Goal: Communication & Community: Participate in discussion

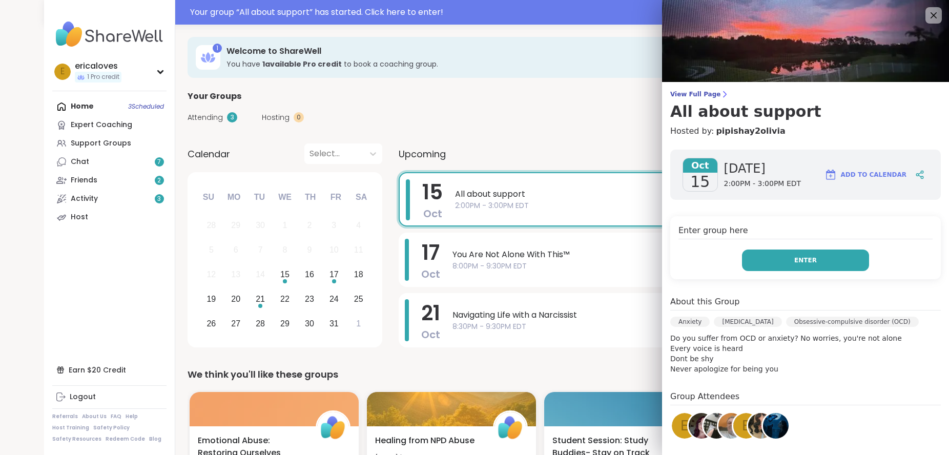
click at [748, 262] on button "Enter" at bounding box center [805, 260] width 127 height 22
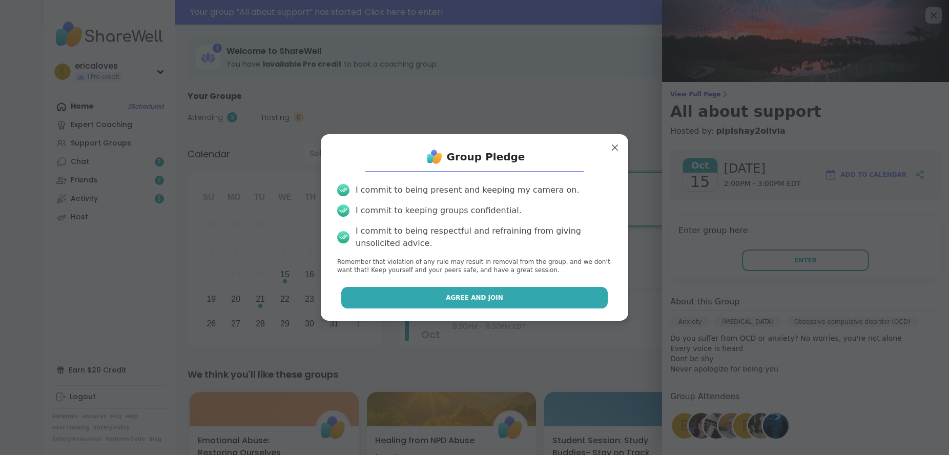
click at [453, 290] on button "Agree and Join" at bounding box center [474, 298] width 267 height 22
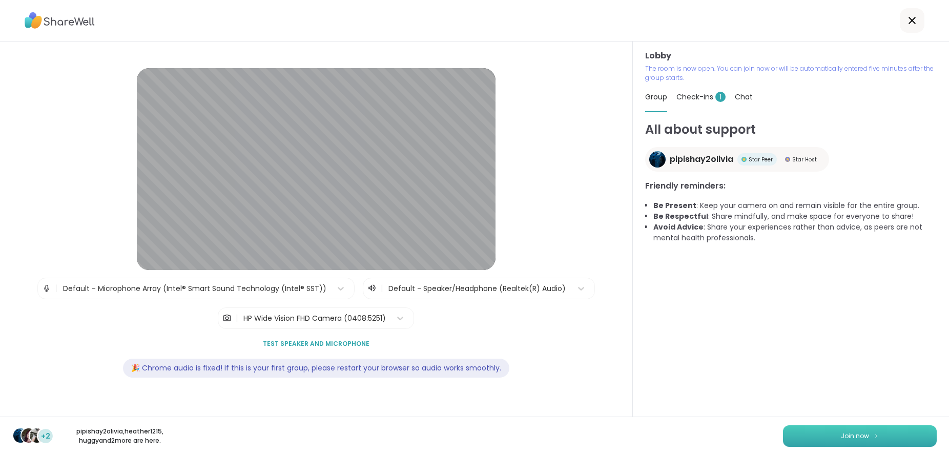
click at [831, 442] on button "Join now" at bounding box center [860, 436] width 154 height 22
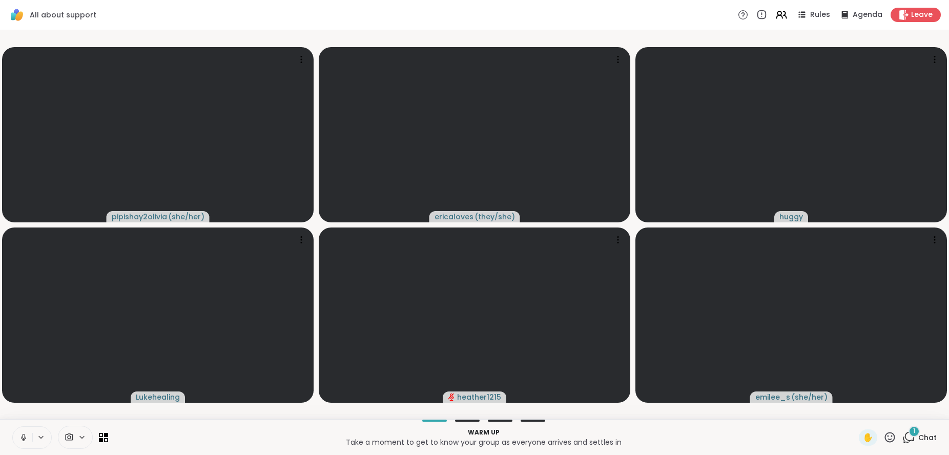
click at [23, 437] on icon at bounding box center [23, 436] width 3 height 5
click at [25, 441] on icon at bounding box center [23, 437] width 9 height 9
click at [20, 435] on icon at bounding box center [23, 437] width 9 height 9
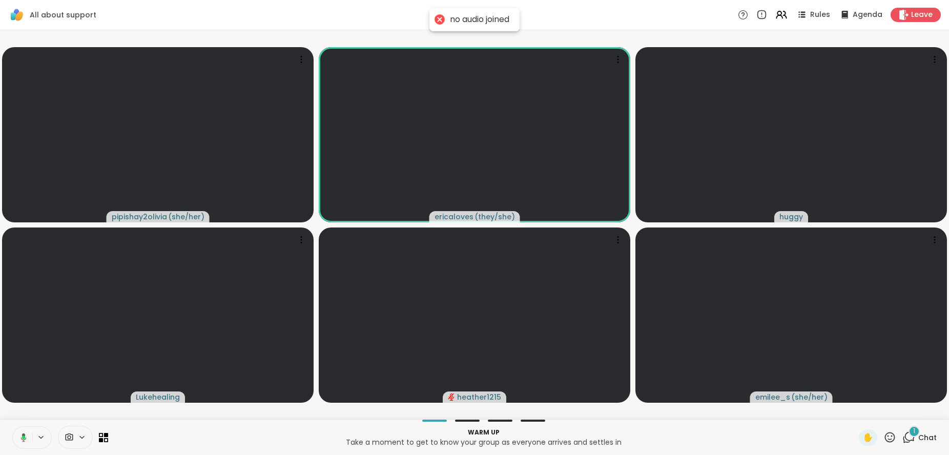
click at [25, 437] on icon at bounding box center [23, 437] width 3 height 4
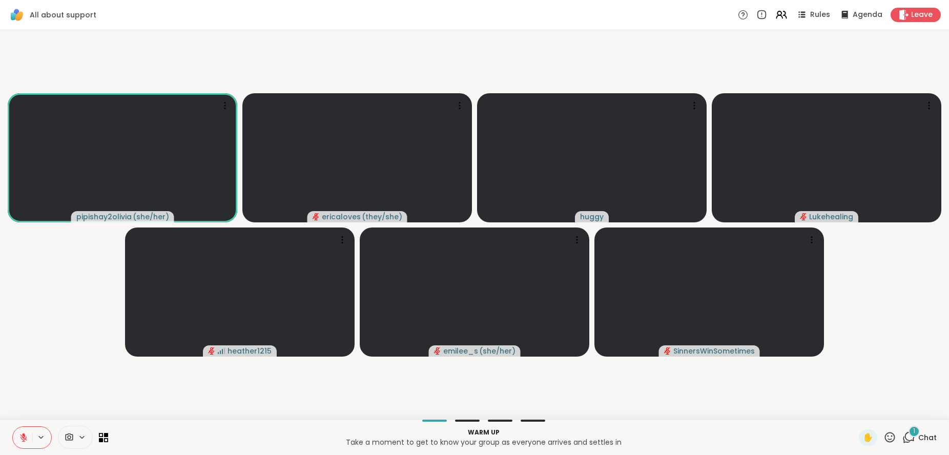
click at [668, 397] on video-player-container "pipishay2olivia ( she/her ) ericaloves ( they/she ) [PERSON_NAME] heather1215 […" at bounding box center [474, 224] width 936 height 381
click at [422, 377] on video-player-container "pipishay2olivia ( she/her ) ericaloves ( they/she ) [PERSON_NAME] heather1215 […" at bounding box center [474, 224] width 936 height 381
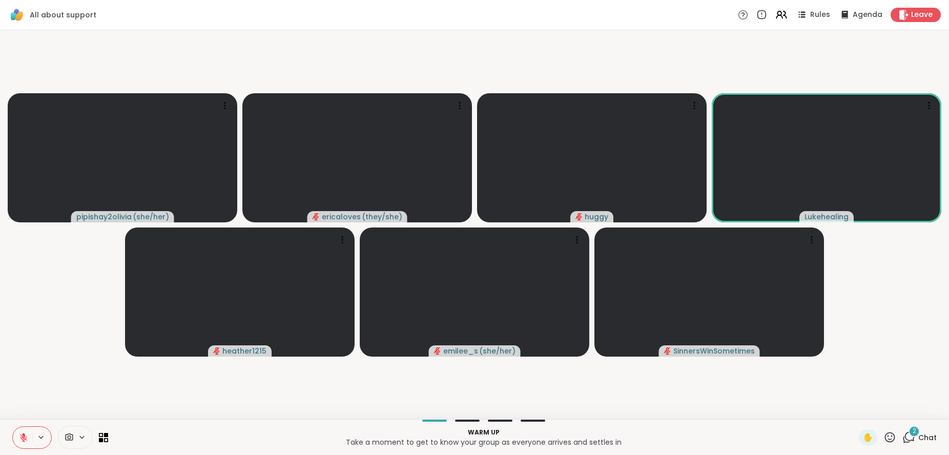
click at [679, 393] on video-player-container "pipishay2olivia ( she/her ) ericaloves ( they/she ) [PERSON_NAME] heather1215 […" at bounding box center [474, 224] width 936 height 381
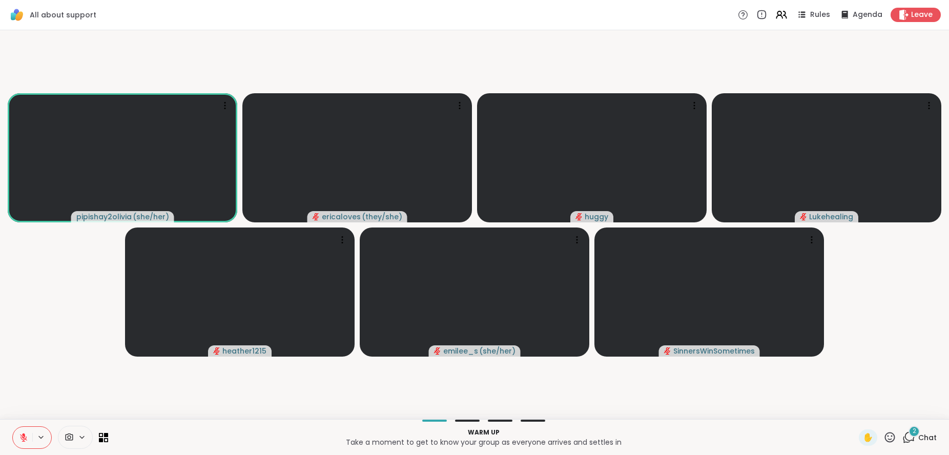
click at [17, 439] on button at bounding box center [22, 438] width 19 height 22
click at [16, 439] on button at bounding box center [22, 438] width 19 height 22
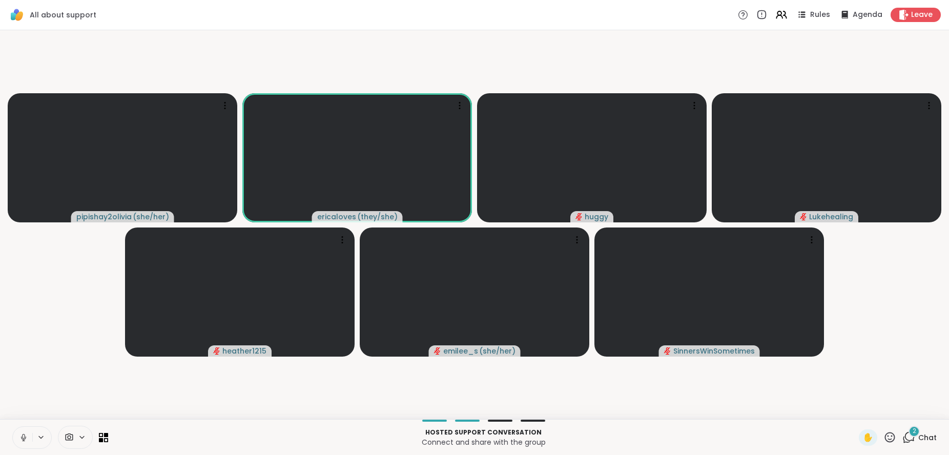
click at [21, 431] on button at bounding box center [22, 438] width 19 height 22
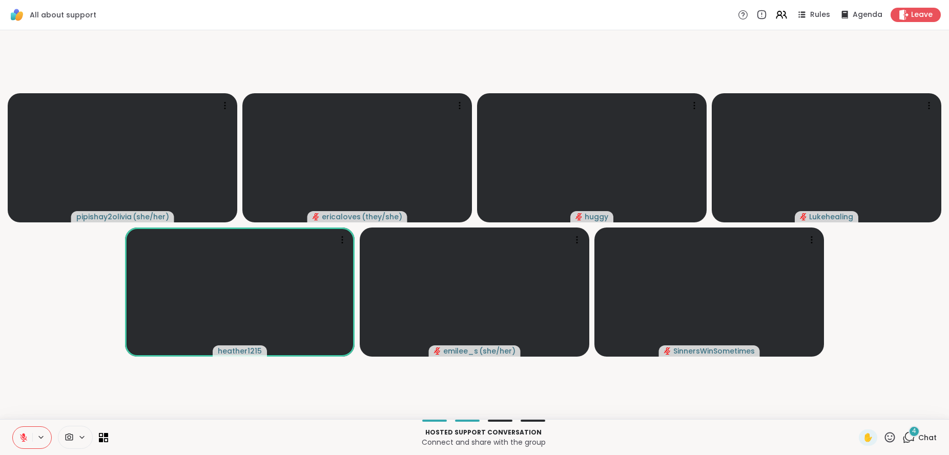
click at [898, 445] on div "Hosted support conversation Connect and share with the group ✋ 4 Chat" at bounding box center [474, 437] width 949 height 36
click at [909, 424] on div "Hosted support conversation Connect and share with the group ✋ 4 Chat" at bounding box center [474, 437] width 949 height 36
click at [908, 432] on div "4" at bounding box center [913, 431] width 11 height 11
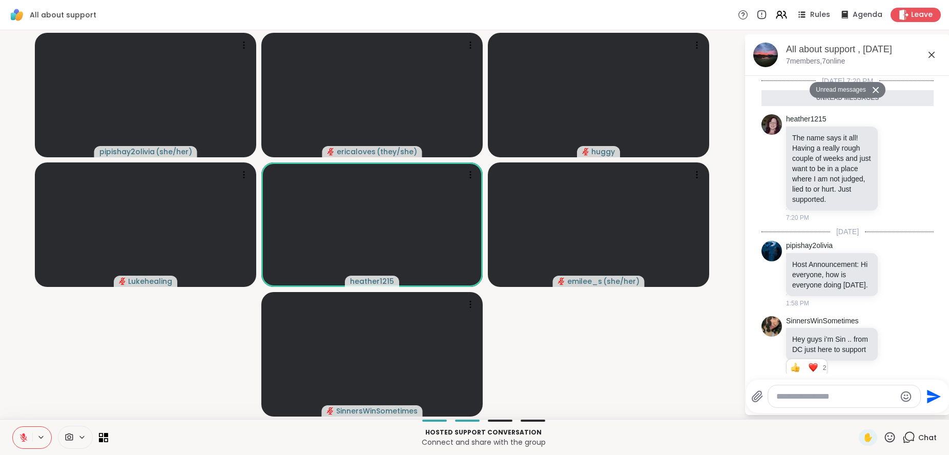
scroll to position [178, 0]
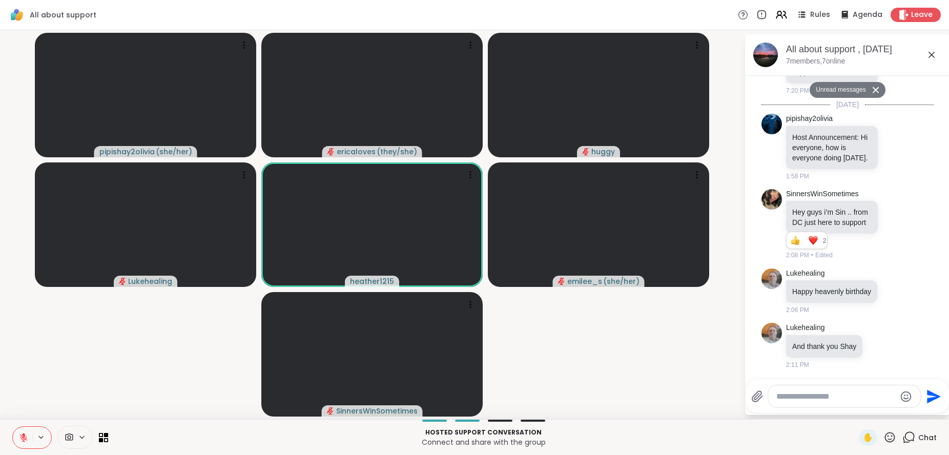
click at [905, 432] on icon at bounding box center [910, 436] width 10 height 9
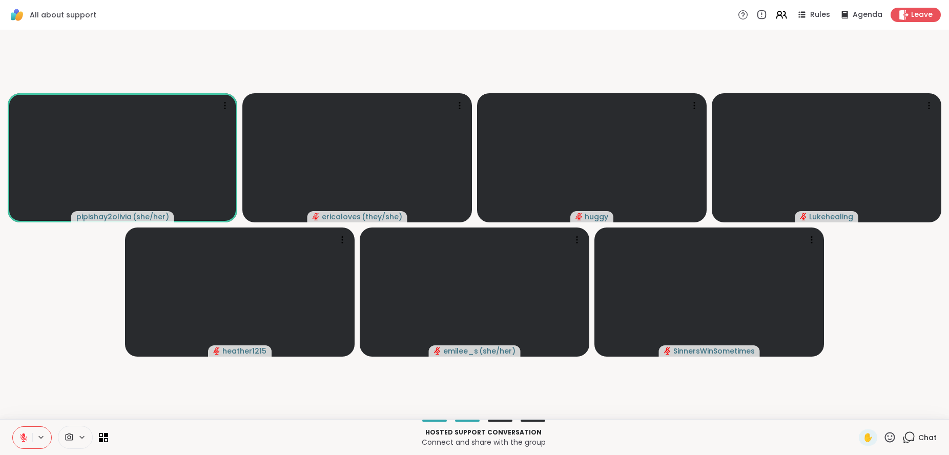
click at [45, 434] on icon at bounding box center [41, 437] width 8 height 9
click at [23, 435] on icon at bounding box center [23, 435] width 3 height 4
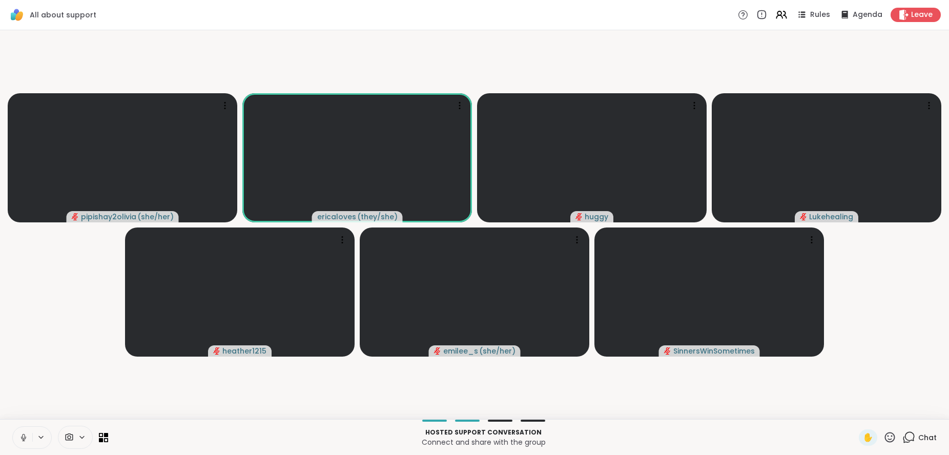
click at [62, 380] on video-player-container "pipishay2olivia ( she/her ) ericaloves ( they/she ) [PERSON_NAME] heather1215 […" at bounding box center [474, 224] width 936 height 381
click at [19, 443] on button at bounding box center [22, 438] width 19 height 22
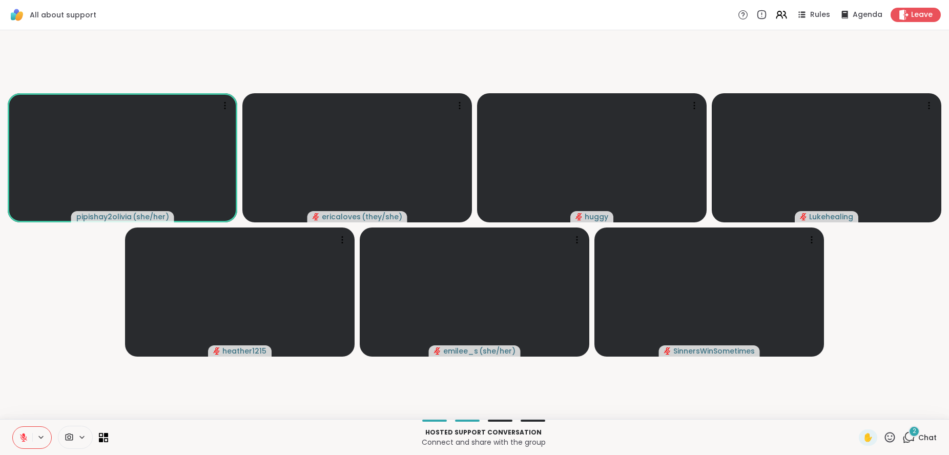
click at [20, 440] on icon at bounding box center [23, 437] width 9 height 9
click at [20, 432] on button at bounding box center [22, 438] width 19 height 22
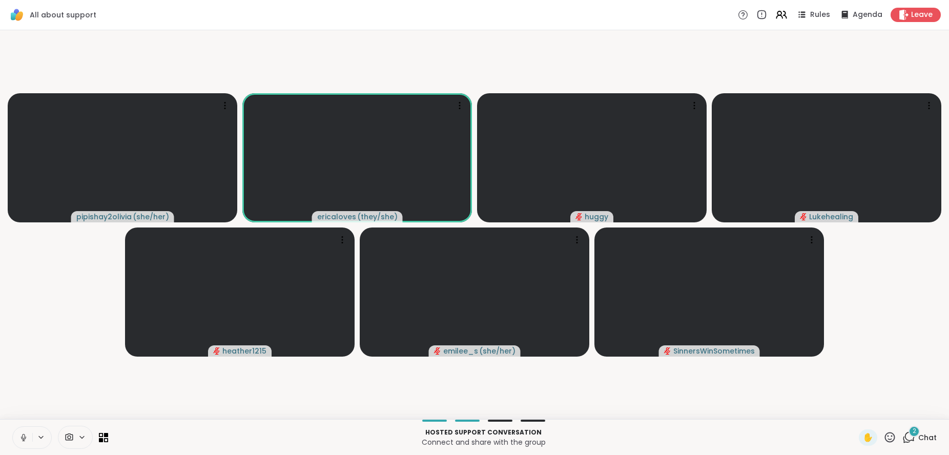
click at [20, 432] on button at bounding box center [22, 438] width 19 height 22
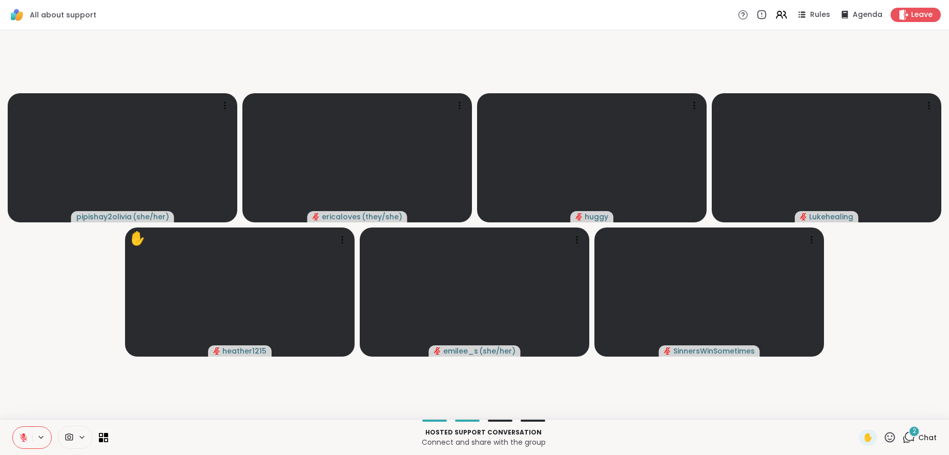
click at [19, 435] on icon at bounding box center [23, 437] width 9 height 9
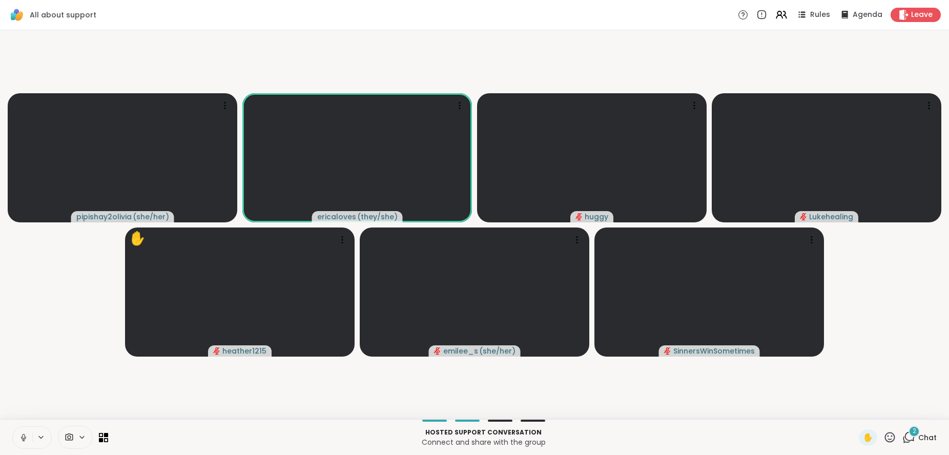
click at [22, 431] on button at bounding box center [22, 438] width 19 height 22
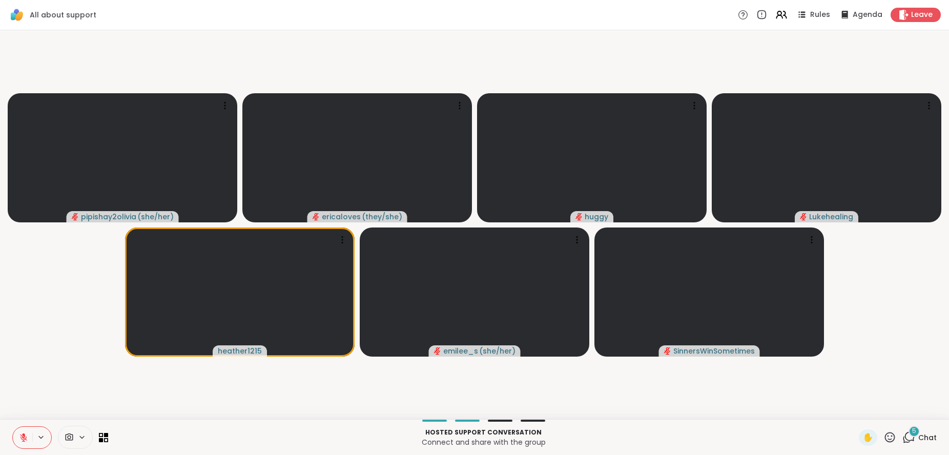
click at [22, 432] on button at bounding box center [22, 438] width 19 height 22
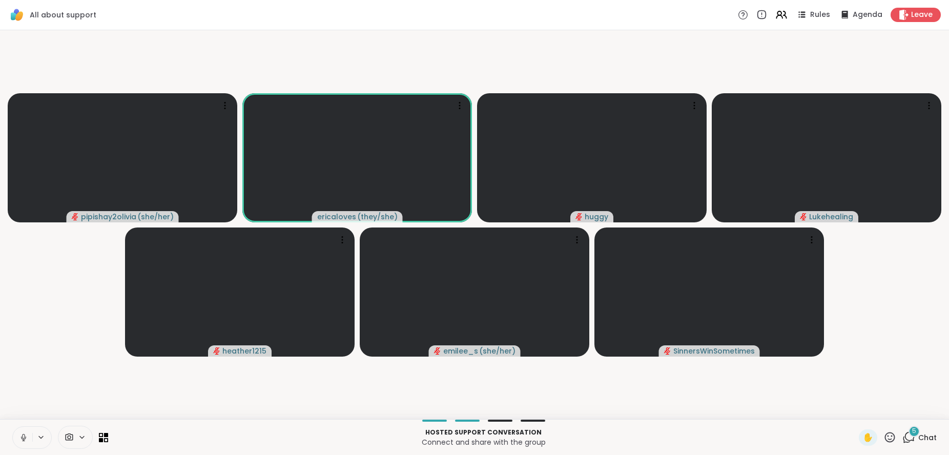
click at [658, 396] on video-player-container "pipishay2olivia ( she/her ) ericaloves ( they/she ) [PERSON_NAME] heather1215 […" at bounding box center [474, 224] width 936 height 381
click at [63, 331] on video-player-container "pipishay2olivia ( she/her ) ericaloves ( they/she ) [PERSON_NAME] heather1215 […" at bounding box center [474, 224] width 936 height 381
click at [21, 434] on icon at bounding box center [21, 437] width 9 height 9
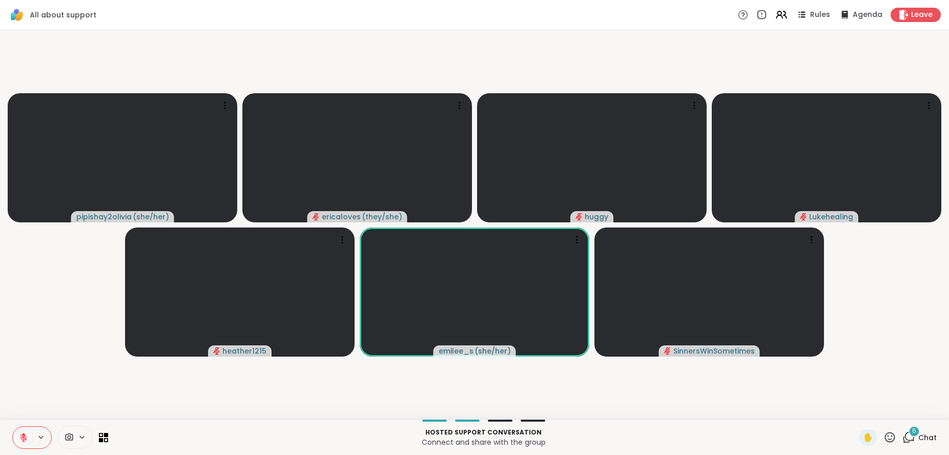
click at [681, 413] on video-player-container "pipishay2olivia ( she/her ) ericaloves ( they/she ) [PERSON_NAME] heather1215 […" at bounding box center [474, 224] width 936 height 381
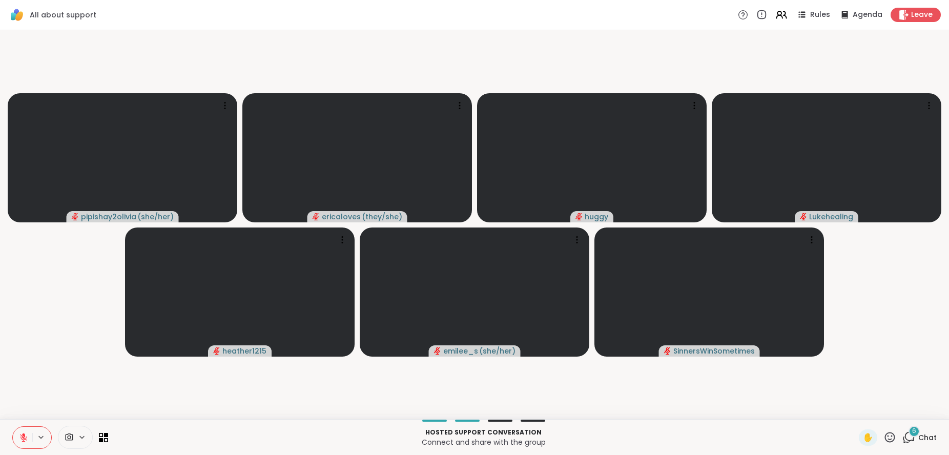
click at [14, 439] on button at bounding box center [22, 438] width 19 height 22
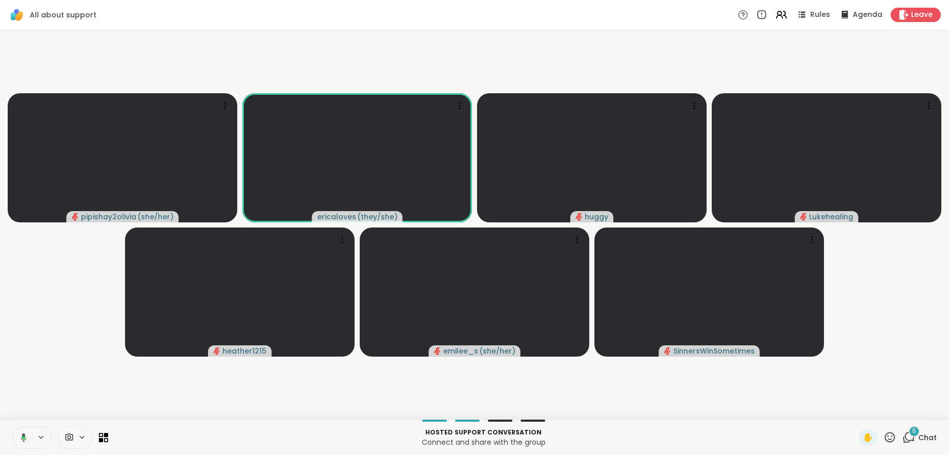
click at [24, 445] on button at bounding box center [21, 438] width 21 height 22
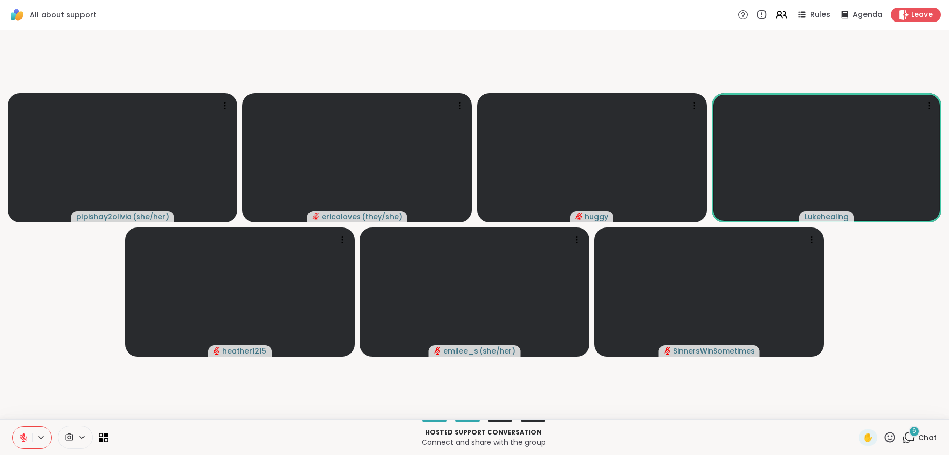
click at [884, 437] on icon at bounding box center [889, 437] width 13 height 13
click at [854, 412] on span "❤️" at bounding box center [859, 410] width 10 height 12
click at [885, 439] on icon at bounding box center [890, 437] width 10 height 10
click at [854, 410] on span "❤️" at bounding box center [859, 410] width 10 height 12
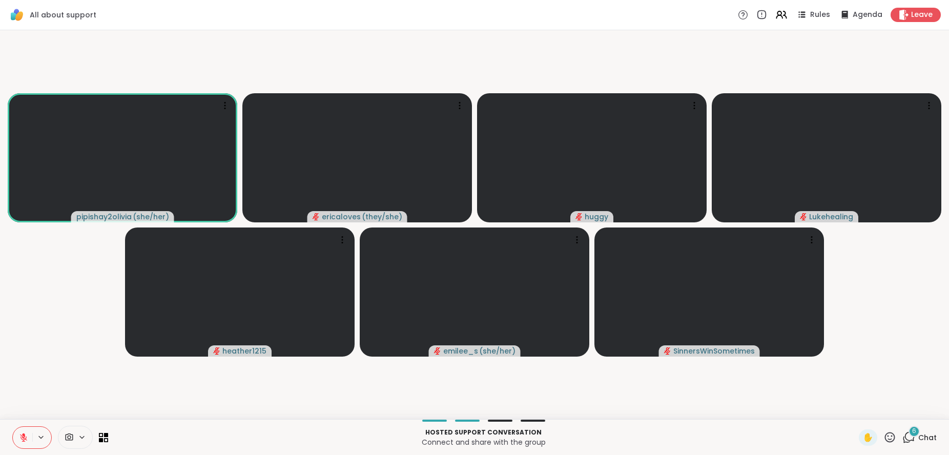
click at [883, 435] on icon at bounding box center [889, 437] width 13 height 13
click at [854, 411] on span "❤️" at bounding box center [859, 410] width 10 height 12
click at [883, 439] on icon at bounding box center [889, 437] width 13 height 13
click at [854, 415] on span "❤️" at bounding box center [859, 410] width 10 height 12
click at [883, 435] on icon at bounding box center [889, 437] width 13 height 13
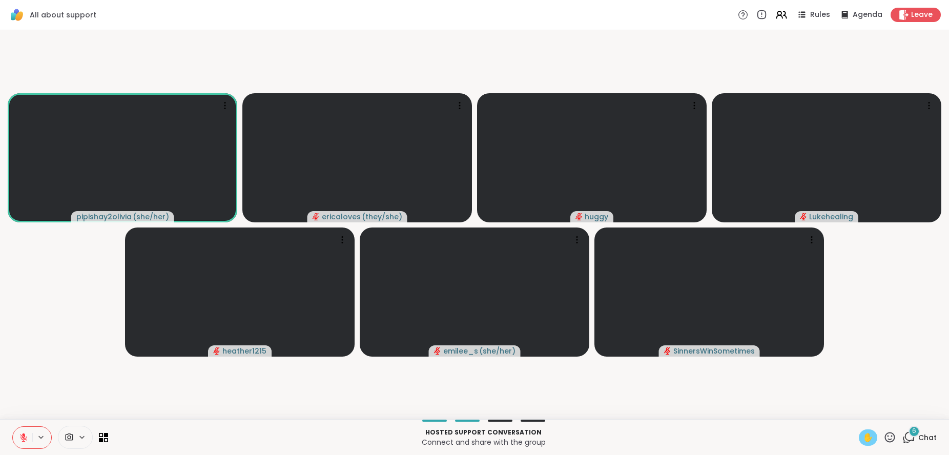
click at [863, 438] on span "✋" at bounding box center [868, 437] width 10 height 12
click at [23, 430] on button at bounding box center [22, 438] width 19 height 22
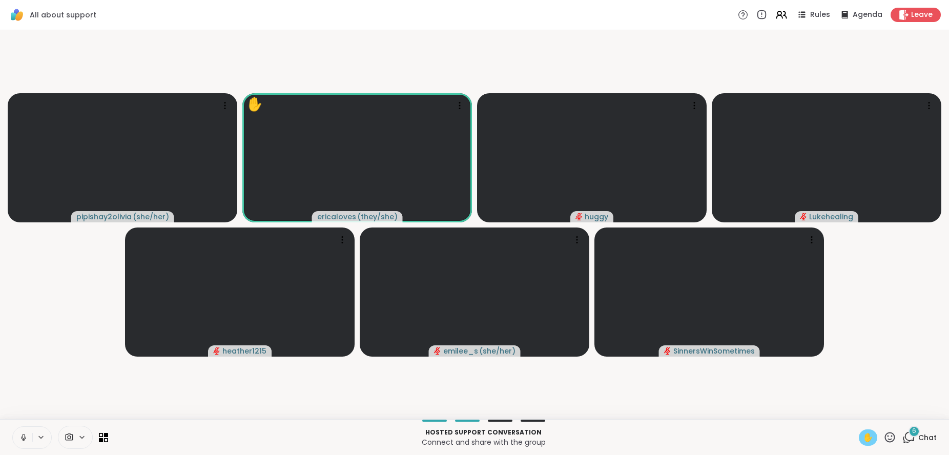
click at [19, 442] on button at bounding box center [22, 438] width 19 height 22
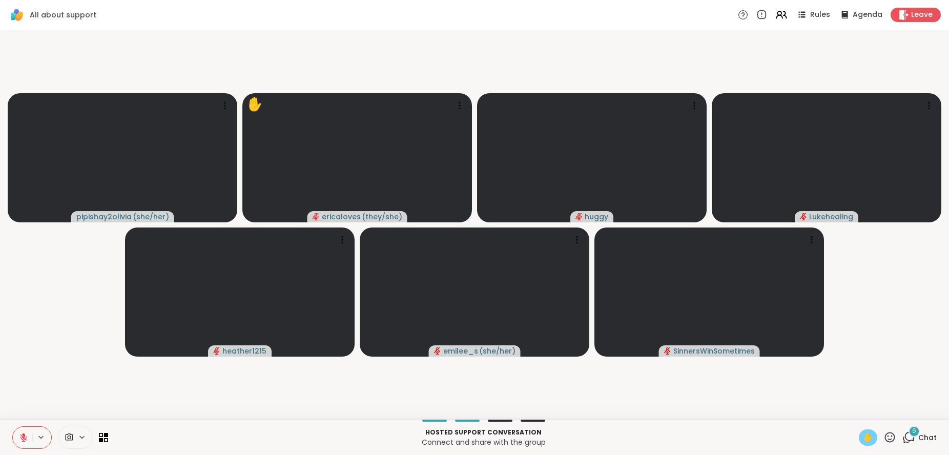
click at [863, 436] on span "✋" at bounding box center [868, 437] width 10 height 12
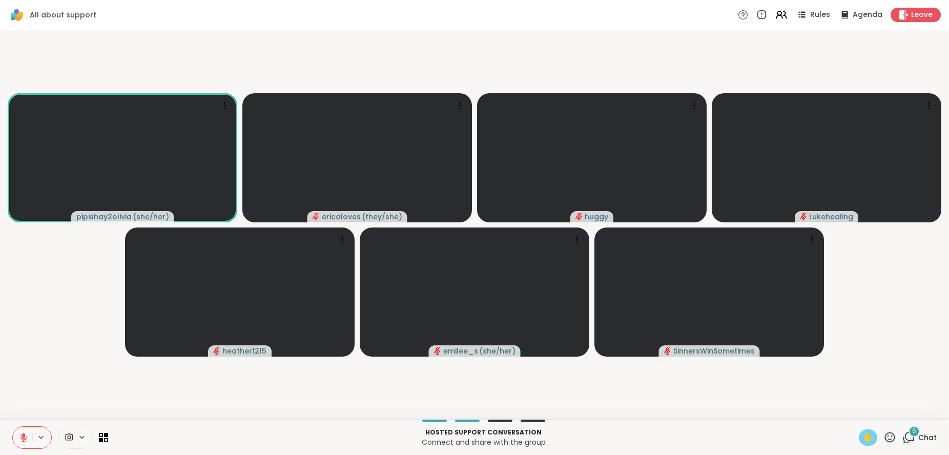
click at [863, 434] on span "✋" at bounding box center [868, 437] width 10 height 12
click at [26, 442] on button at bounding box center [22, 438] width 19 height 22
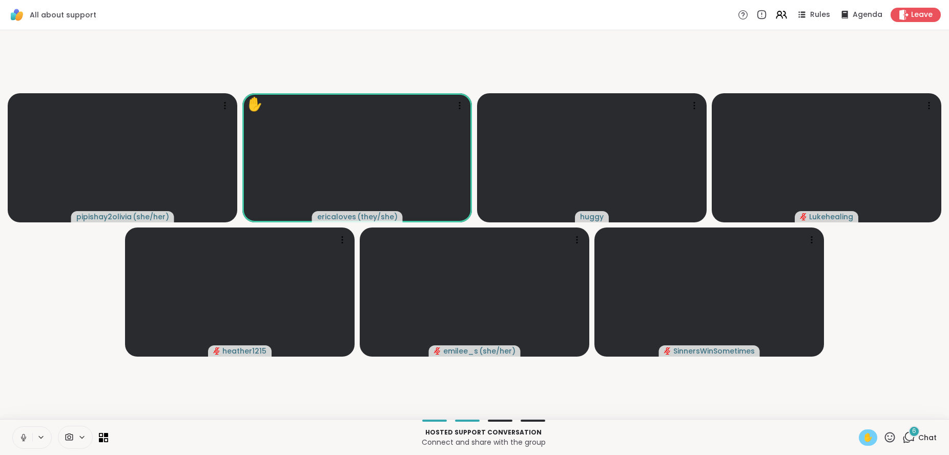
click at [24, 435] on icon at bounding box center [23, 437] width 9 height 9
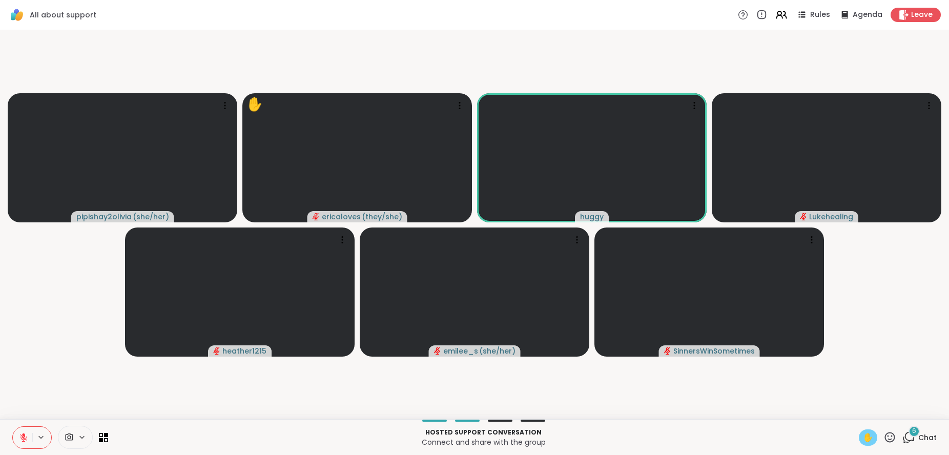
click at [17, 432] on button at bounding box center [22, 438] width 19 height 22
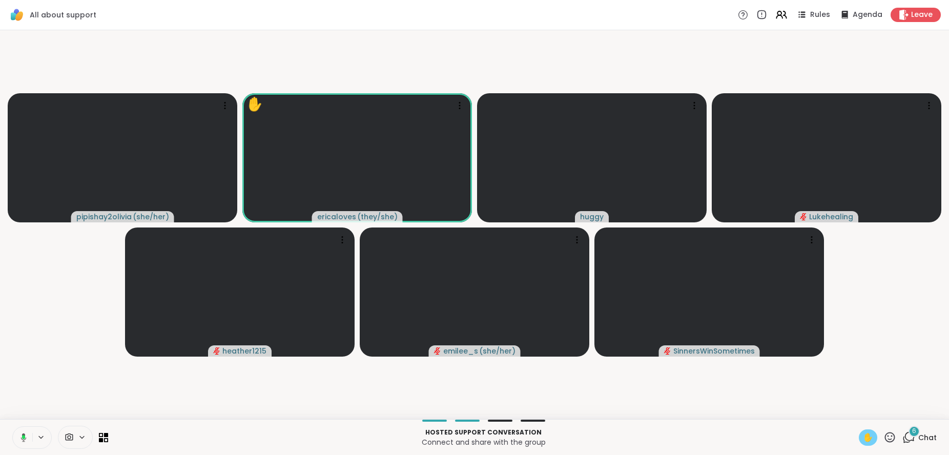
click at [27, 433] on button at bounding box center [21, 438] width 21 height 22
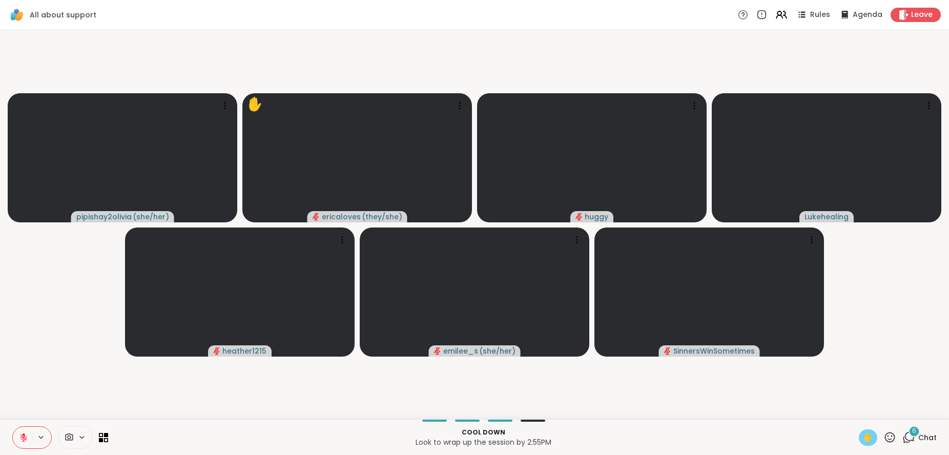
click at [21, 433] on icon at bounding box center [23, 437] width 9 height 9
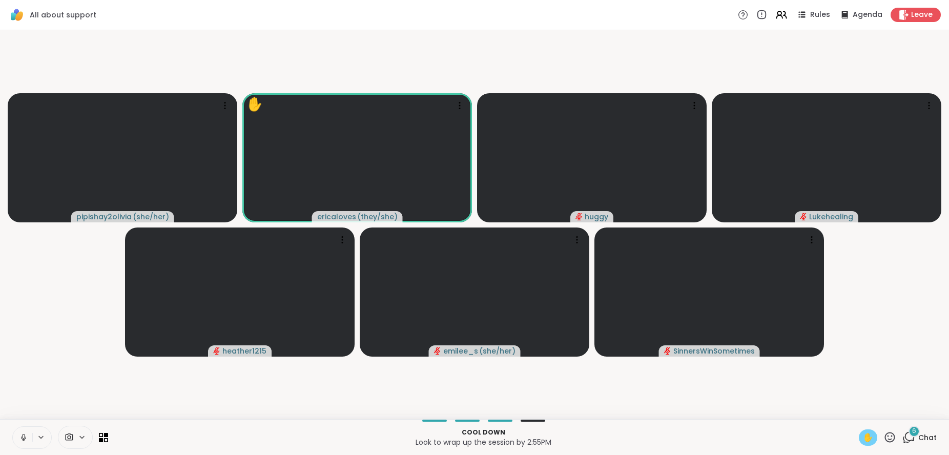
click at [55, 385] on video-player-container "pipishay2olivia ( she/her ) ✋ ericaloves ( they/she ) [PERSON_NAME] heather1215…" at bounding box center [474, 224] width 936 height 381
click at [19, 434] on icon at bounding box center [23, 437] width 9 height 9
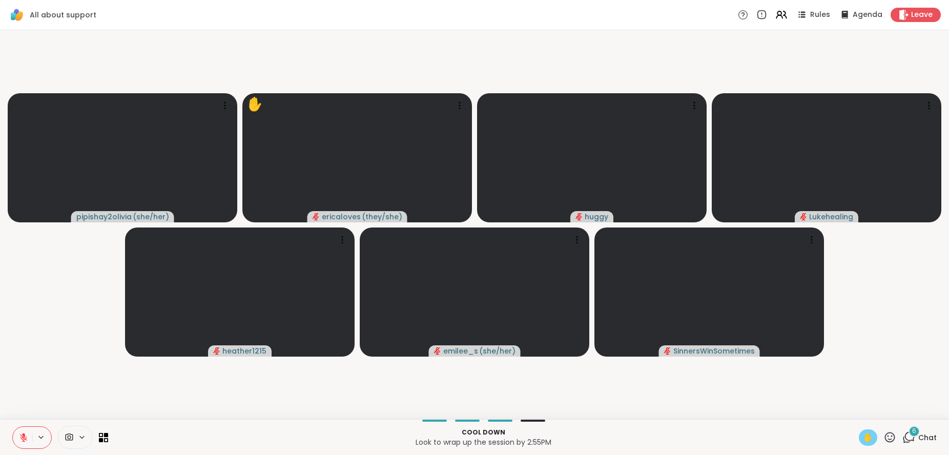
click at [19, 420] on div "Cool down Look to wrap up the session by 2:55PM ✋ 6 Chat" at bounding box center [474, 437] width 949 height 36
click at [22, 433] on icon at bounding box center [23, 437] width 9 height 9
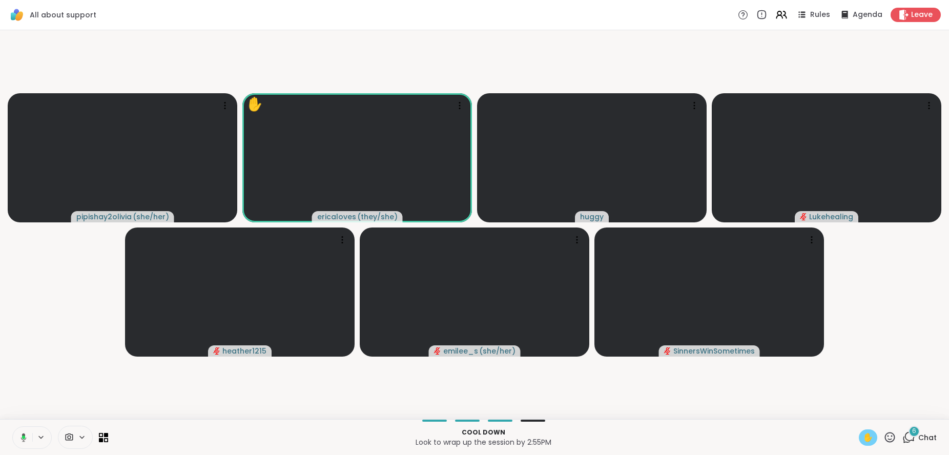
click at [19, 437] on icon at bounding box center [21, 437] width 9 height 9
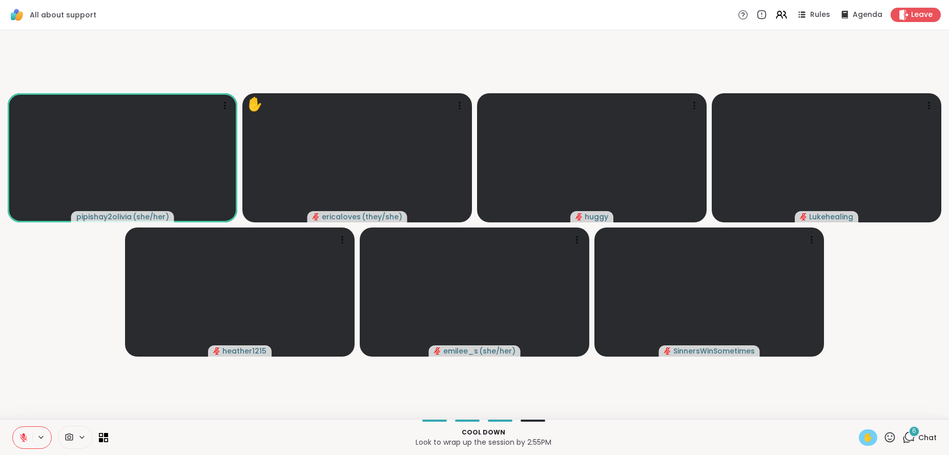
click at [863, 435] on span "✋" at bounding box center [868, 437] width 10 height 12
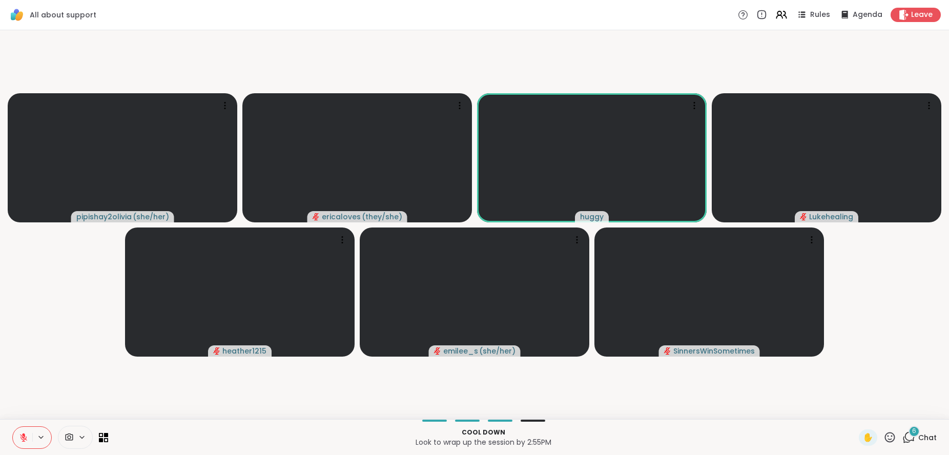
click at [874, 358] on video-player-container "pipishay2olivia ( she/her ) ericaloves ( they/she ) [PERSON_NAME] heather1215 […" at bounding box center [474, 224] width 936 height 381
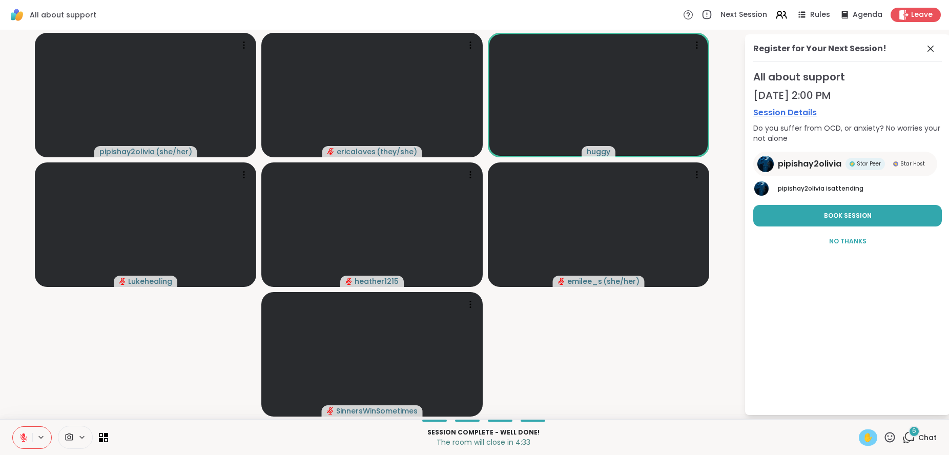
click at [863, 433] on span "✋" at bounding box center [868, 437] width 10 height 12
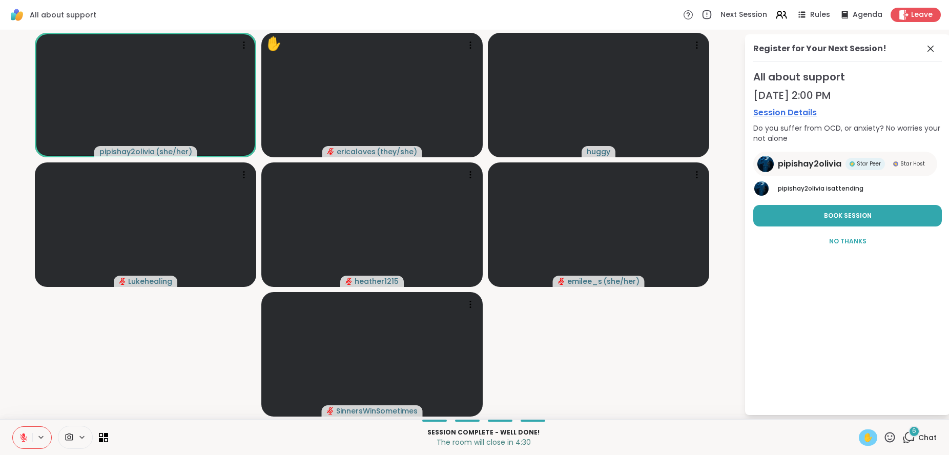
click at [666, 397] on video-player-container "pipishay2olivia ( she/her ) ✋ ericaloves ( they/she ) [PERSON_NAME] heather1215…" at bounding box center [371, 224] width 731 height 381
click at [175, 355] on video-player-container "pipishay2olivia ( she/her ) ✋ ericaloves ( they/she ) [PERSON_NAME] heather1215…" at bounding box center [371, 224] width 731 height 381
click at [863, 440] on span "✋" at bounding box center [868, 437] width 10 height 12
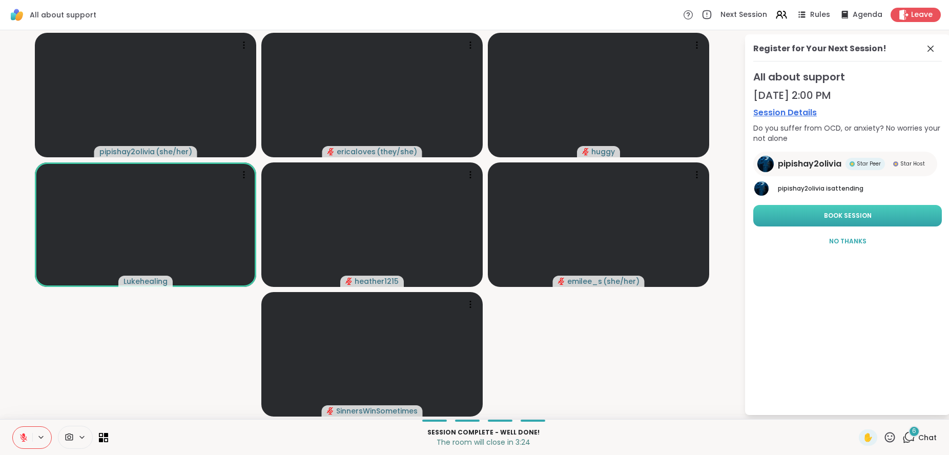
click at [850, 210] on button "Book Session" at bounding box center [847, 216] width 188 height 22
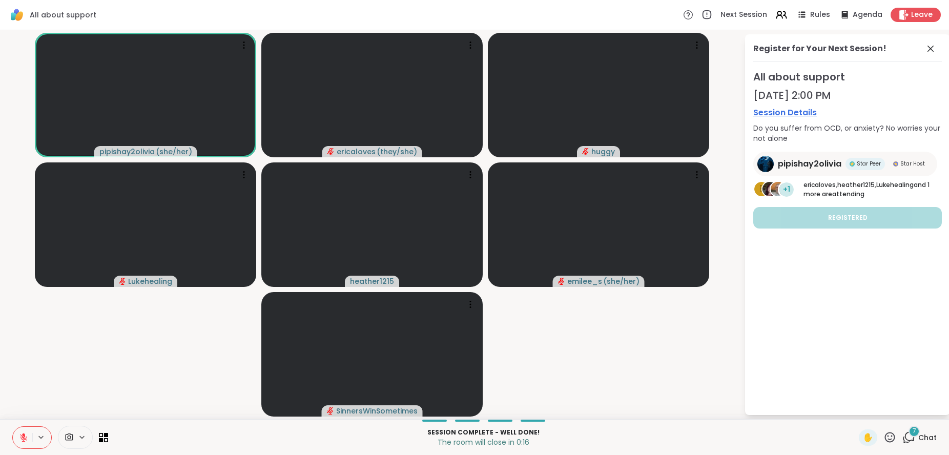
click at [27, 434] on icon at bounding box center [23, 437] width 9 height 9
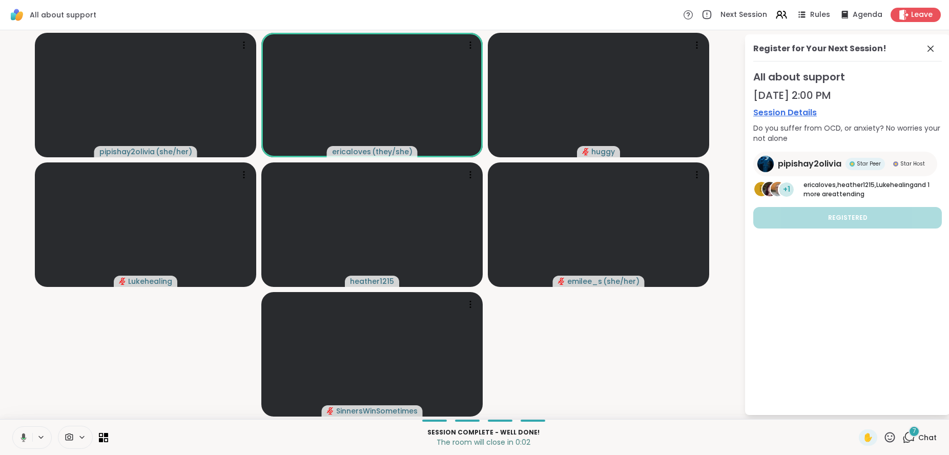
click at [22, 433] on icon at bounding box center [21, 437] width 9 height 9
